Goal: Navigation & Orientation: Go to known website

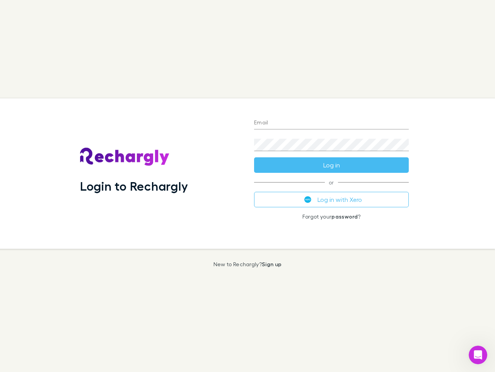
click at [248, 186] on div "Login to Rechargly" at bounding box center [161, 173] width 174 height 150
click at [332, 123] on input "Email" at bounding box center [331, 123] width 155 height 12
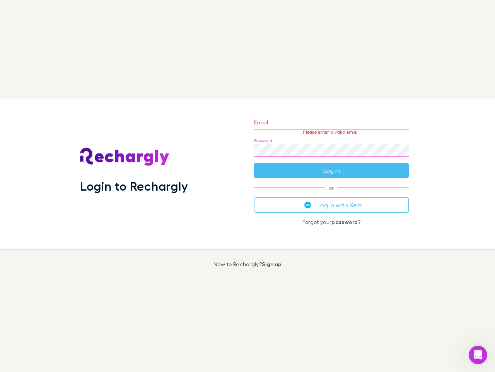
click at [332, 165] on form "Email Please enter a valid email. Password Log in" at bounding box center [331, 144] width 155 height 67
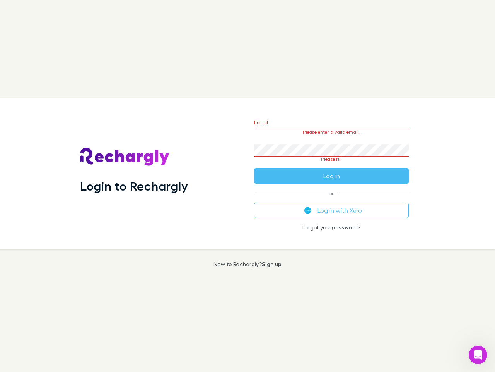
click at [332, 199] on div "Email Please enter a valid email. Password Please fill Log in or Log in with Xe…" at bounding box center [331, 173] width 167 height 150
